Goal: Task Accomplishment & Management: Use online tool/utility

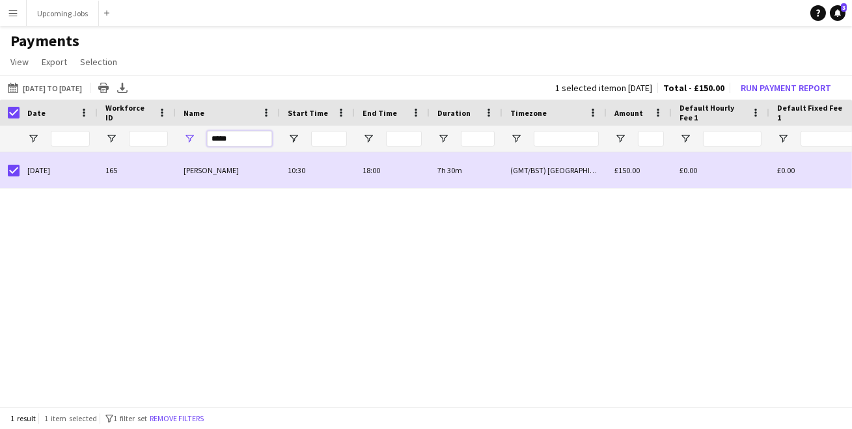
drag, startPoint x: 253, startPoint y: 138, endPoint x: 136, endPoint y: 119, distance: 118.7
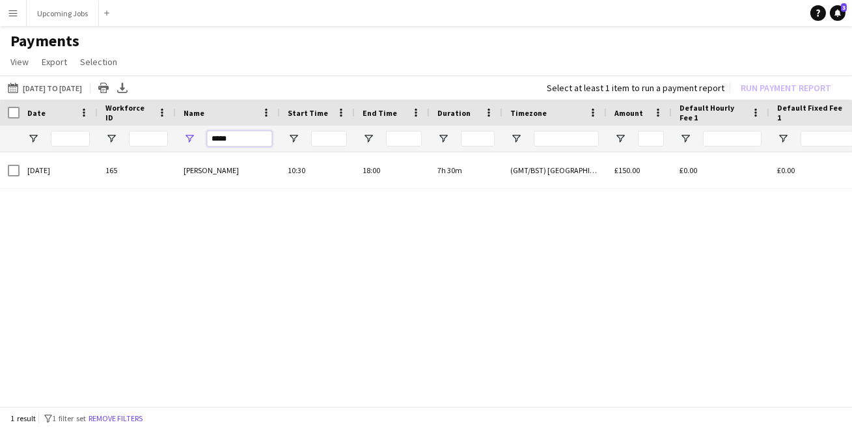
drag, startPoint x: 245, startPoint y: 135, endPoint x: 101, endPoint y: 120, distance: 144.7
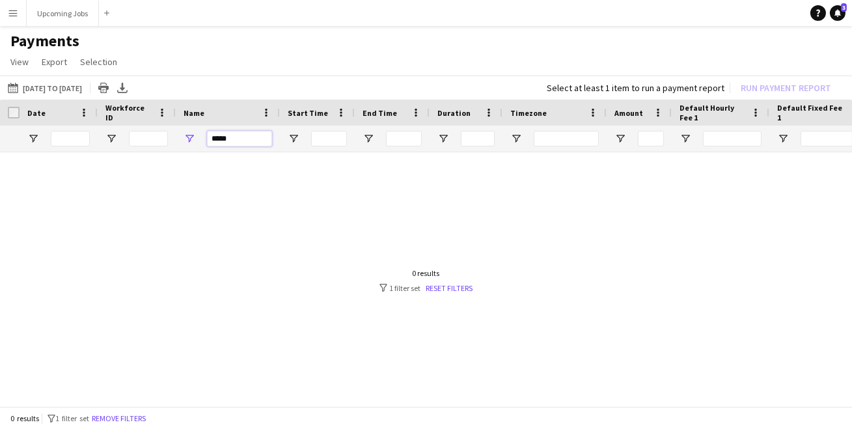
type input "*****"
click at [222, 173] on div at bounding box center [426, 275] width 852 height 247
click at [234, 139] on input "*****" at bounding box center [239, 139] width 65 height 16
click at [60, 27] on main "Payments View Customise view Customise filters Reset Filters Reset View Reset A…" at bounding box center [426, 220] width 852 height 388
click at [61, 12] on button "Upcoming Jobs Close" at bounding box center [63, 13] width 72 height 25
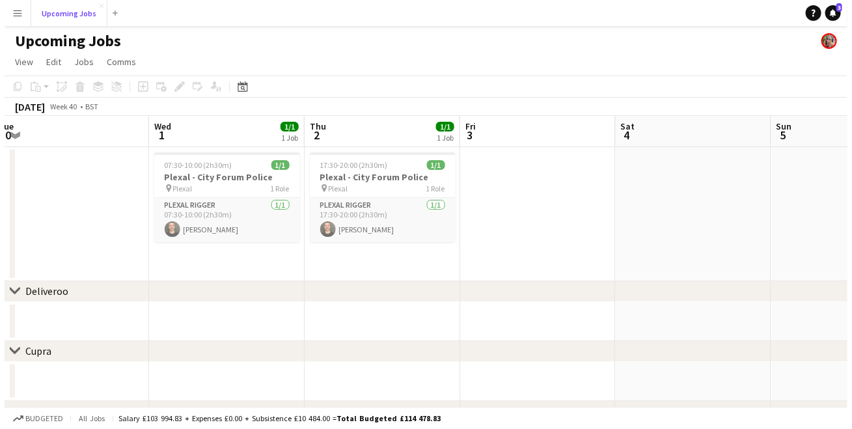
scroll to position [0, 320]
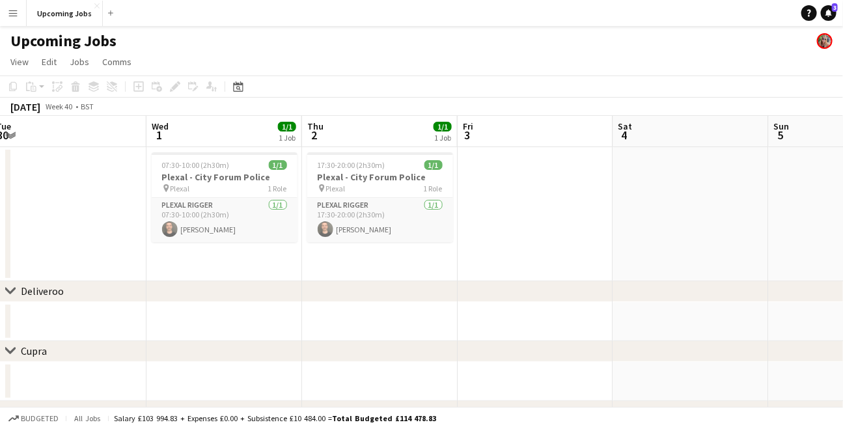
click at [10, 3] on button "Menu" at bounding box center [13, 13] width 26 height 26
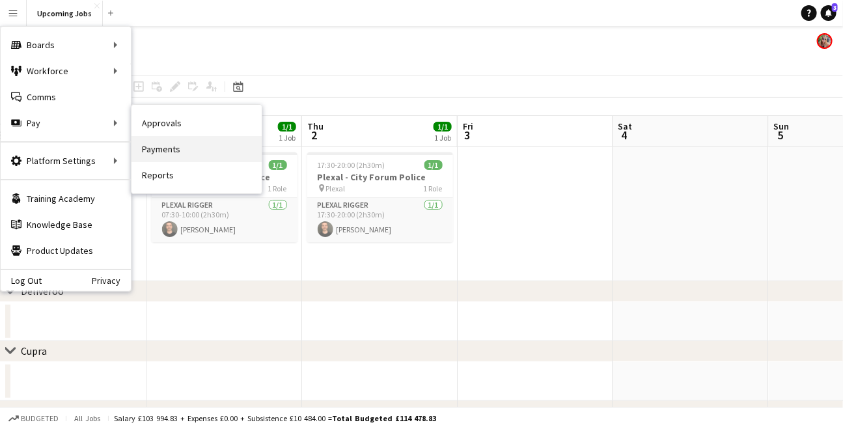
click at [166, 151] on link "Payments" at bounding box center [197, 149] width 130 height 26
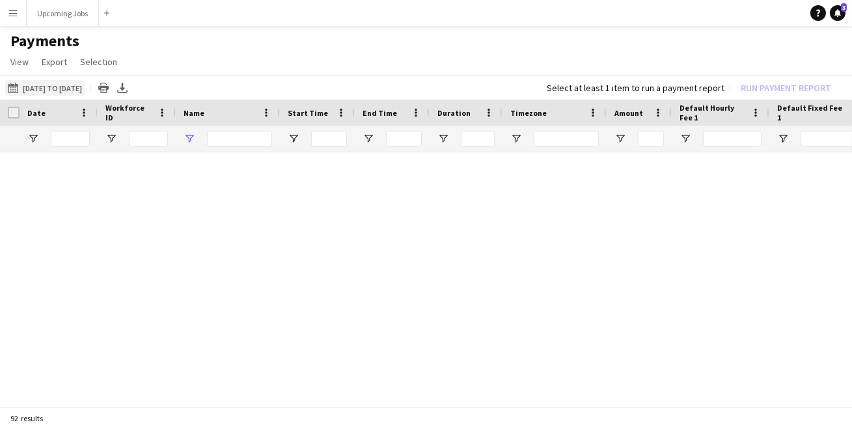
type input "*****"
click at [73, 88] on button "[DATE] to [DATE] [DATE] to [DATE]" at bounding box center [44, 88] width 79 height 16
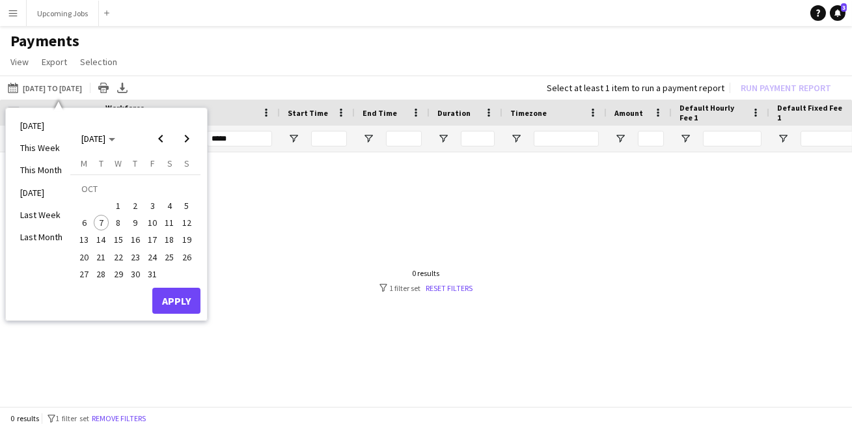
click at [154, 272] on span "31" at bounding box center [153, 274] width 16 height 16
click at [182, 301] on button "Apply" at bounding box center [176, 301] width 48 height 26
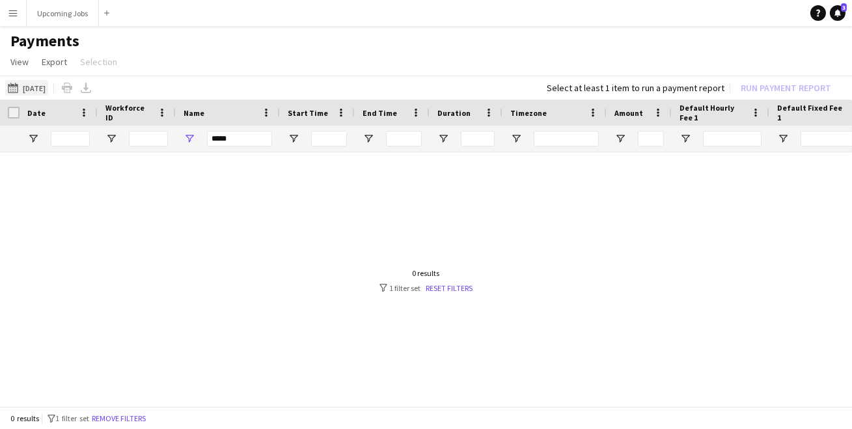
click at [39, 83] on button "[DATE] to [DATE] [DATE]" at bounding box center [26, 88] width 43 height 16
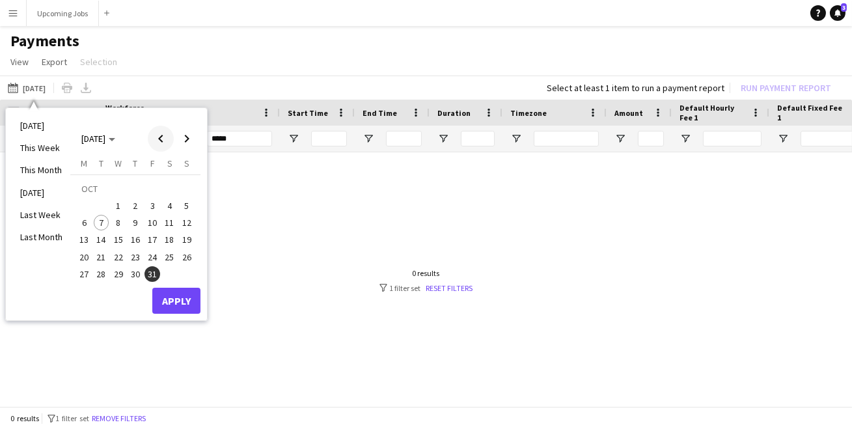
click at [162, 133] on span "Previous month" at bounding box center [161, 139] width 26 height 26
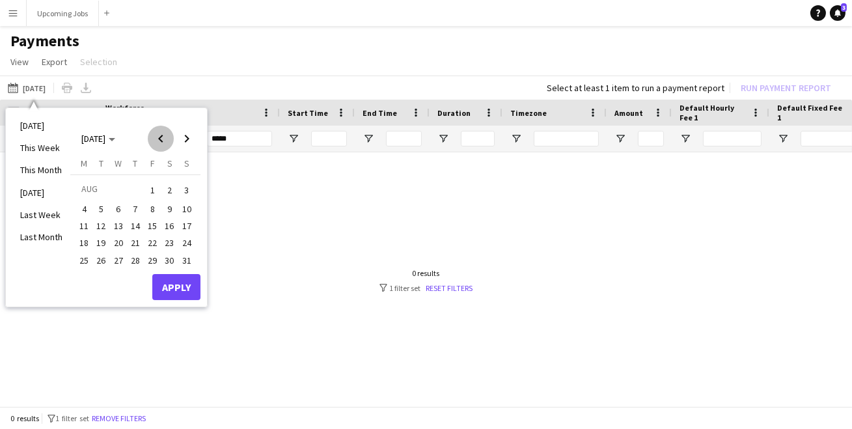
click at [162, 133] on span "Previous month" at bounding box center [161, 139] width 26 height 26
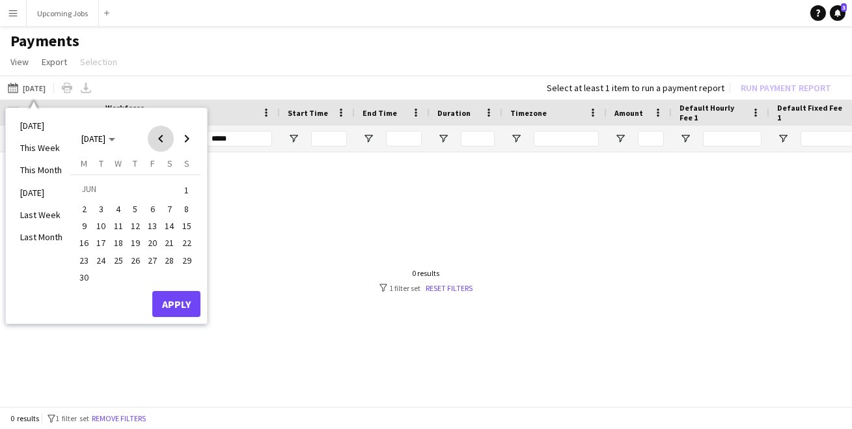
click at [162, 133] on span "Previous month" at bounding box center [161, 139] width 26 height 26
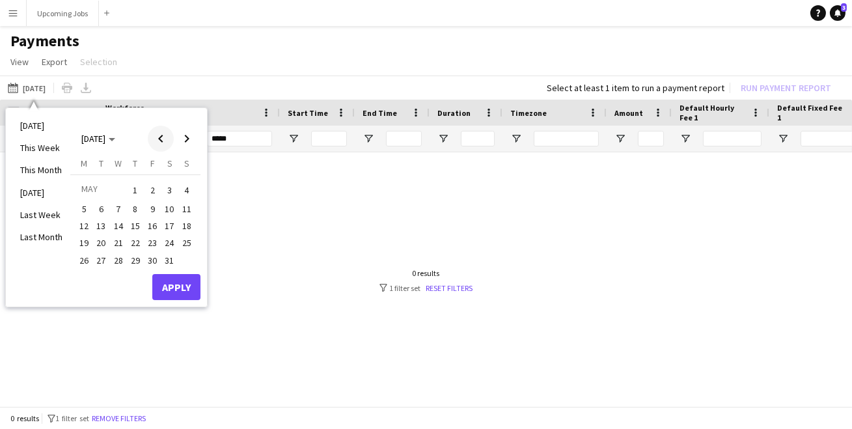
click at [162, 133] on span "Previous month" at bounding box center [161, 139] width 26 height 26
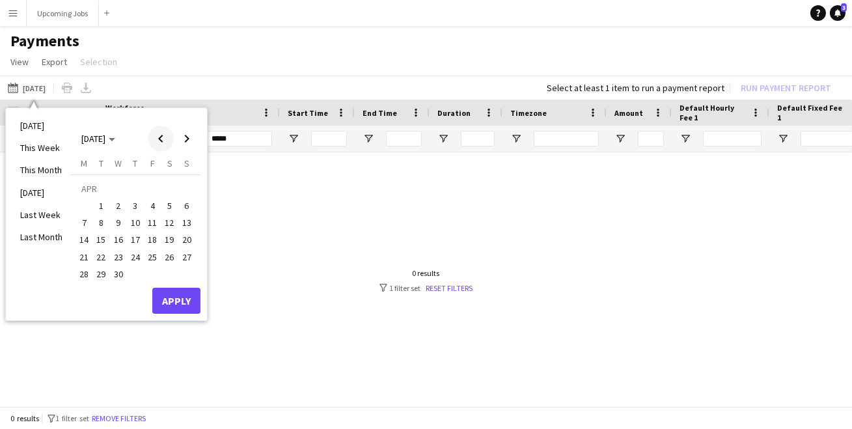
click at [162, 133] on span "Previous month" at bounding box center [161, 139] width 26 height 26
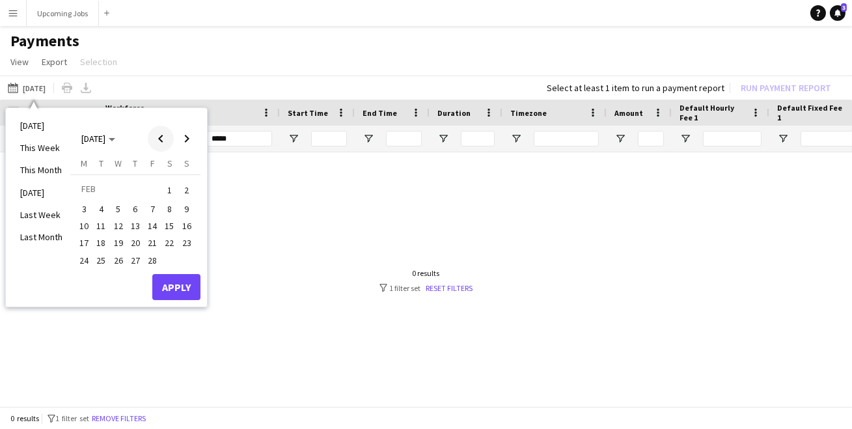
click at [162, 133] on span "Previous month" at bounding box center [161, 139] width 26 height 26
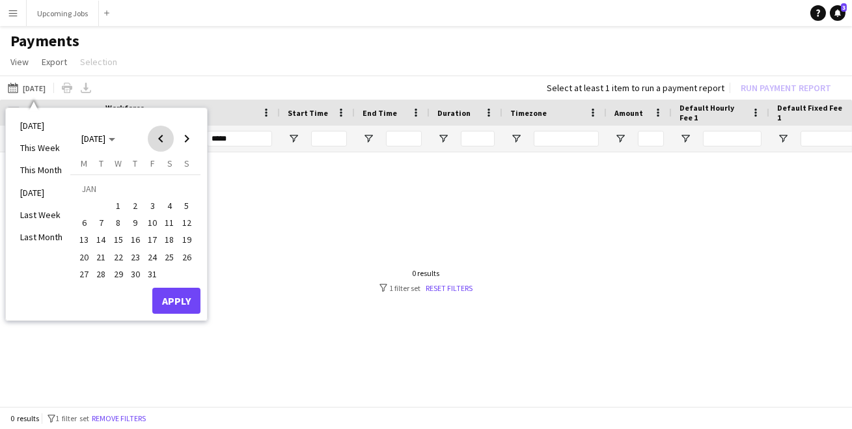
click at [162, 133] on span "Previous month" at bounding box center [161, 139] width 26 height 26
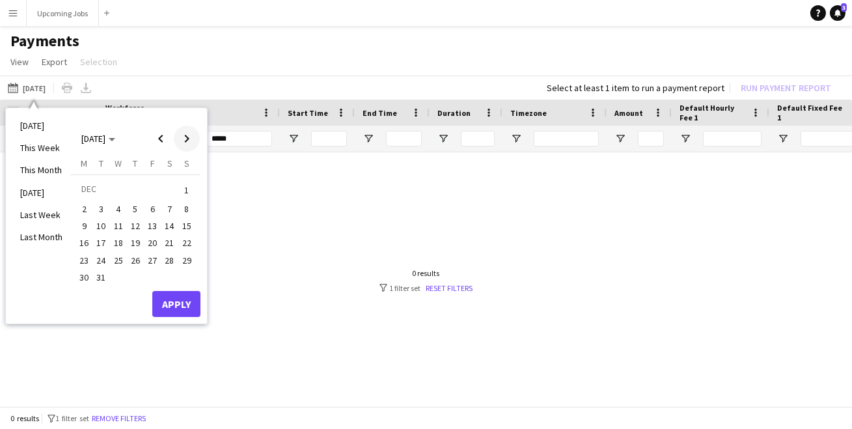
click at [184, 135] on span "Next month" at bounding box center [187, 139] width 26 height 26
click at [117, 206] on span "1" at bounding box center [119, 206] width 16 height 16
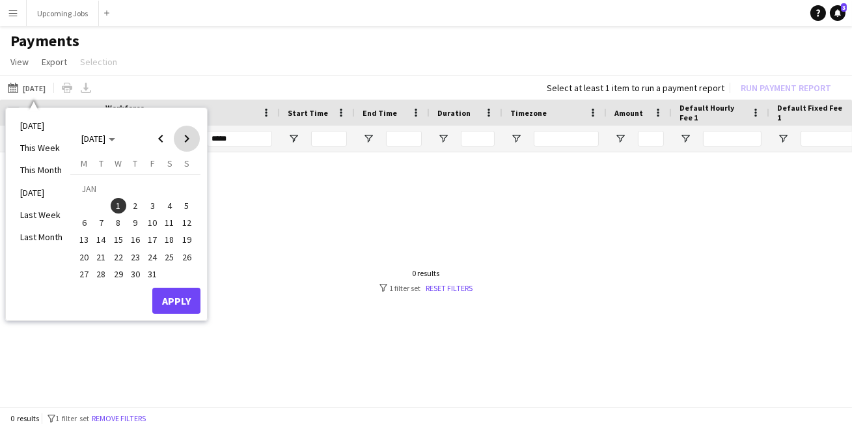
click at [191, 141] on span "Next month" at bounding box center [187, 139] width 26 height 26
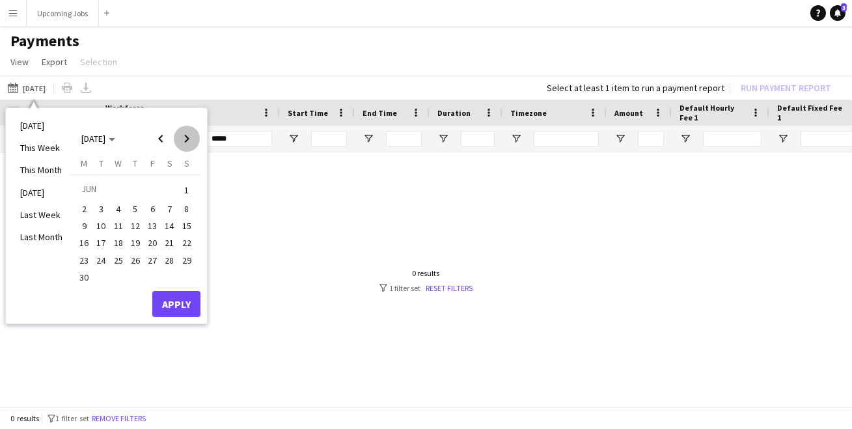
click at [191, 141] on span "Next month" at bounding box center [187, 139] width 26 height 26
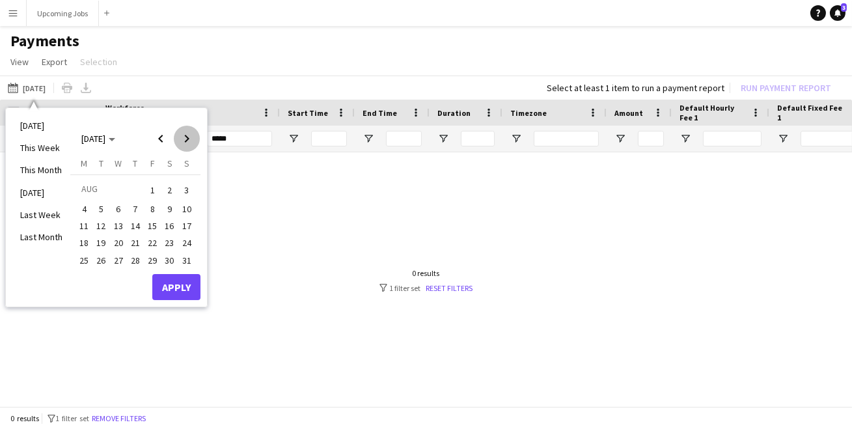
click at [191, 141] on span "Next month" at bounding box center [187, 139] width 26 height 26
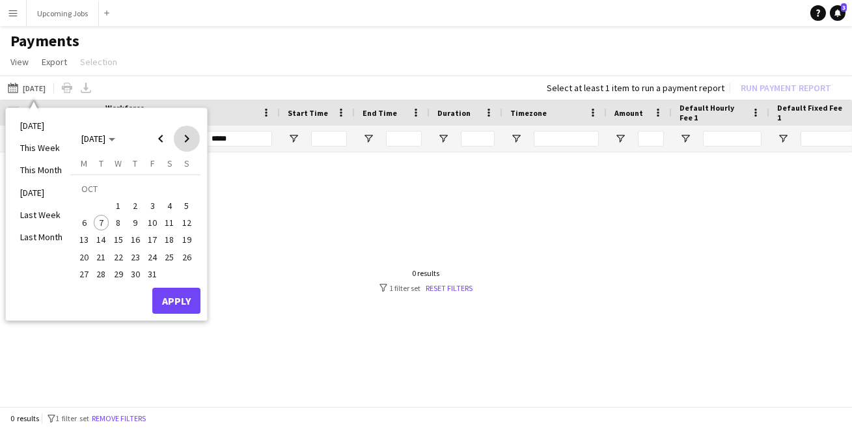
click at [191, 141] on span "Next month" at bounding box center [187, 139] width 26 height 26
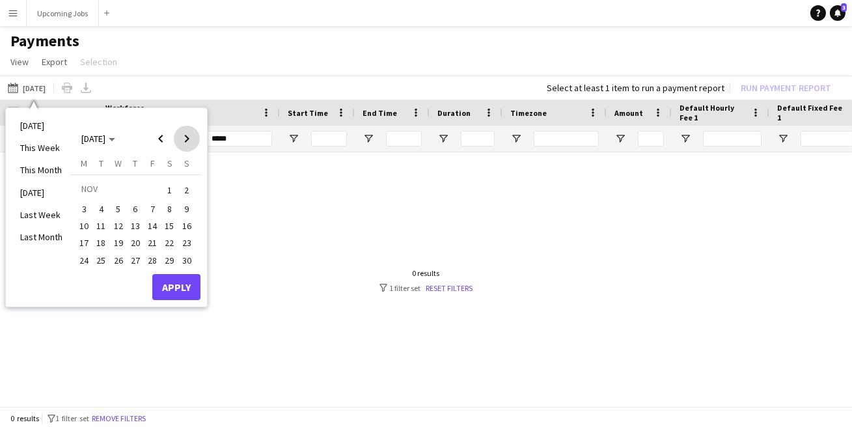
click at [191, 141] on span "Next month" at bounding box center [187, 139] width 26 height 26
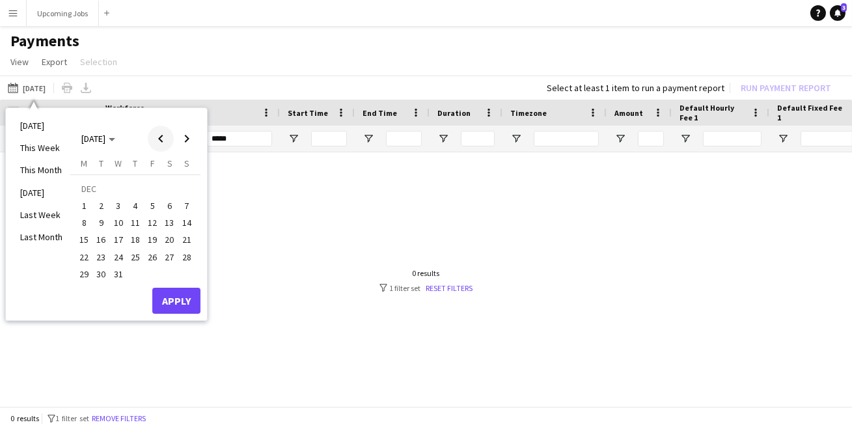
click at [165, 137] on span "Previous month" at bounding box center [161, 139] width 26 height 26
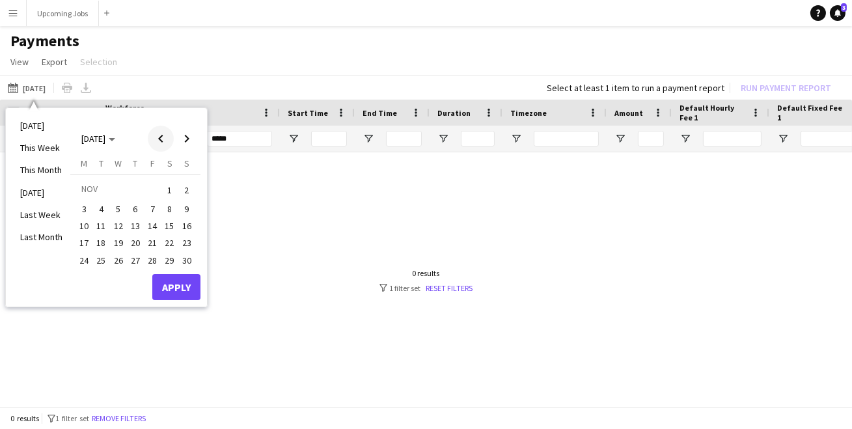
click at [165, 137] on span "Previous month" at bounding box center [161, 139] width 26 height 26
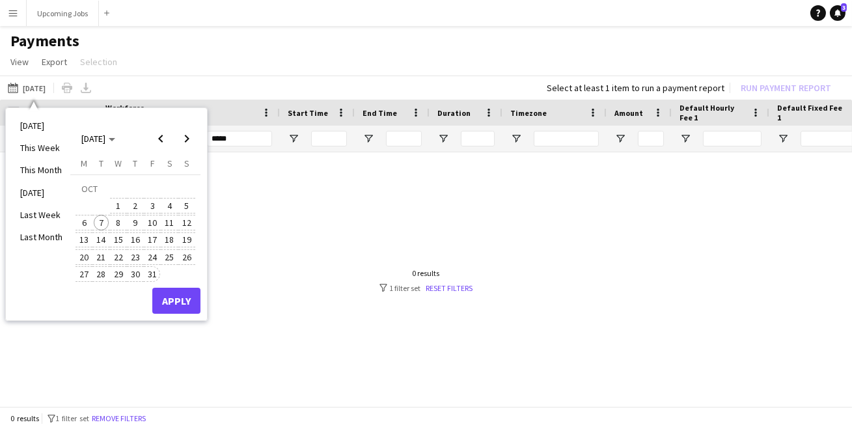
click at [148, 270] on span "31" at bounding box center [153, 274] width 16 height 16
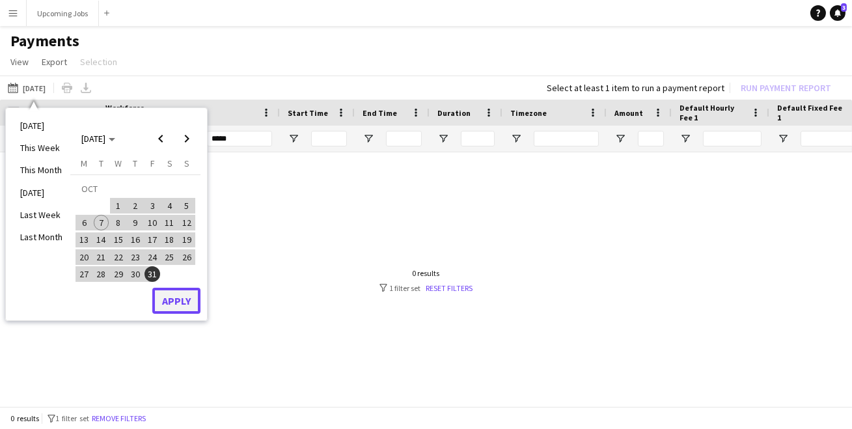
click at [171, 299] on button "Apply" at bounding box center [176, 301] width 48 height 26
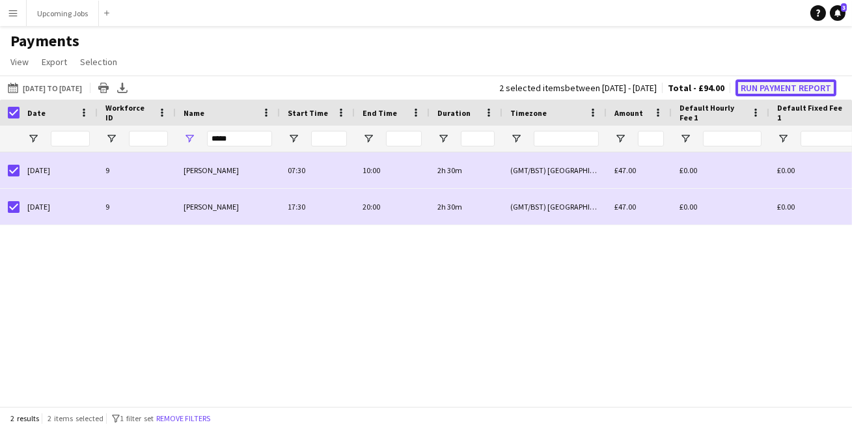
click at [761, 89] on button "Run Payment Report" at bounding box center [786, 87] width 101 height 17
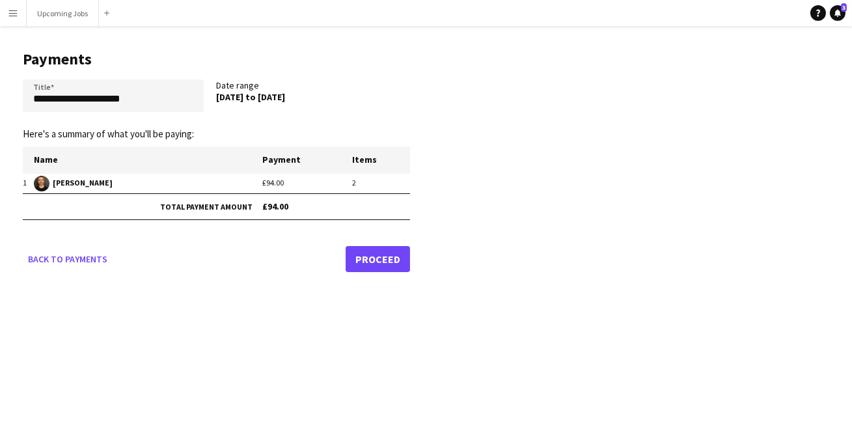
click at [391, 255] on link "Proceed" at bounding box center [378, 259] width 64 height 26
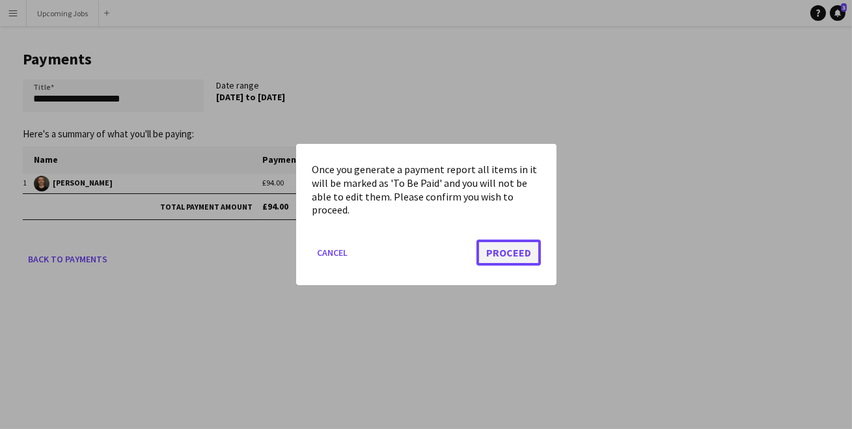
click at [514, 260] on button "Proceed" at bounding box center [509, 253] width 64 height 26
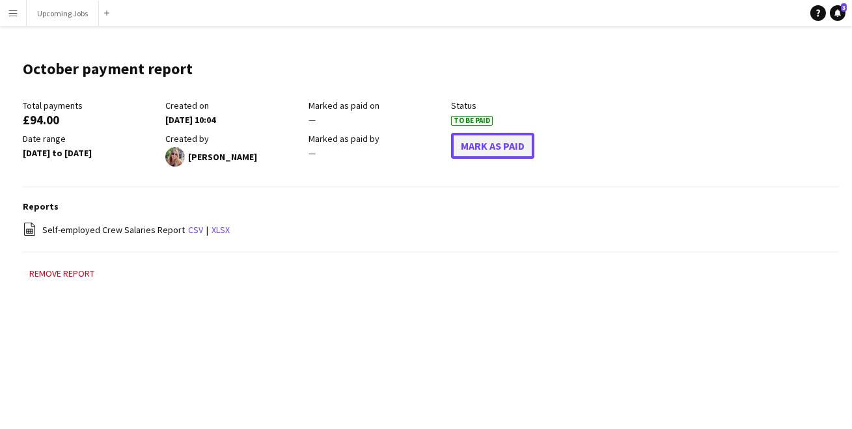
click at [504, 149] on button "Mark As Paid" at bounding box center [492, 146] width 83 height 26
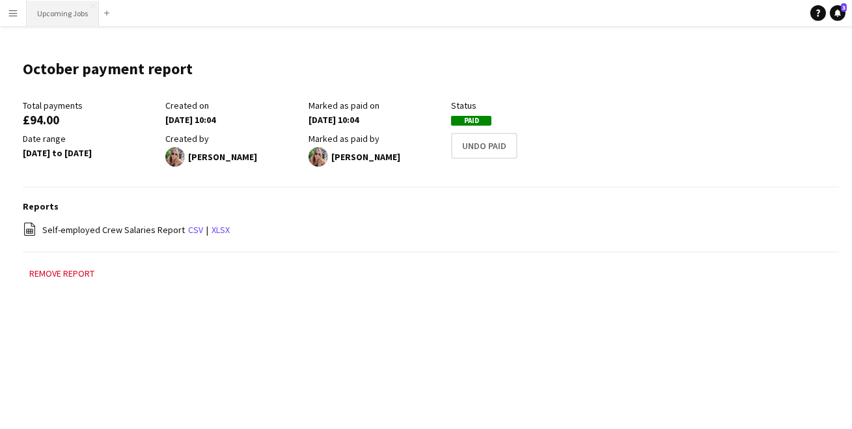
click at [71, 17] on button "Upcoming Jobs Close" at bounding box center [63, 13] width 72 height 25
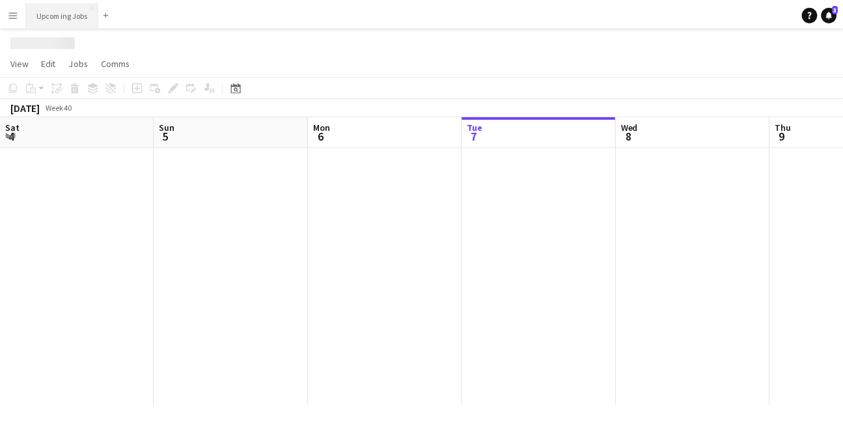
scroll to position [0, 311]
